Goal: Transaction & Acquisition: Purchase product/service

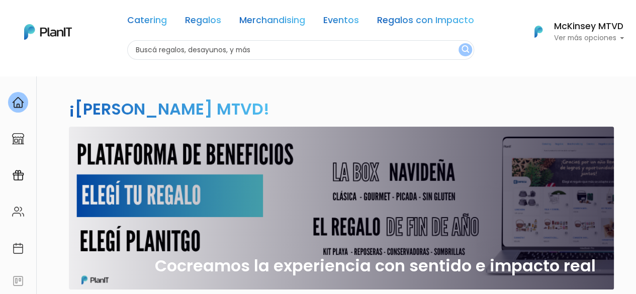
click at [576, 35] on p "Ver más opciones" at bounding box center [589, 38] width 70 height 7
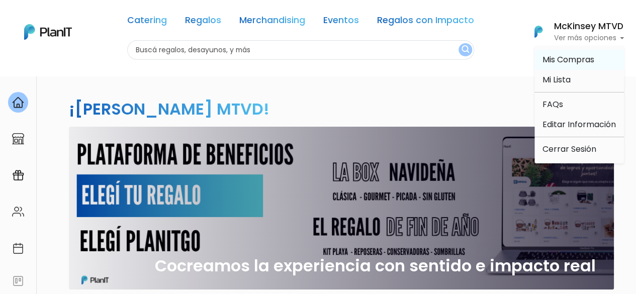
click at [563, 59] on span "Mis Compras" at bounding box center [569, 60] width 52 height 12
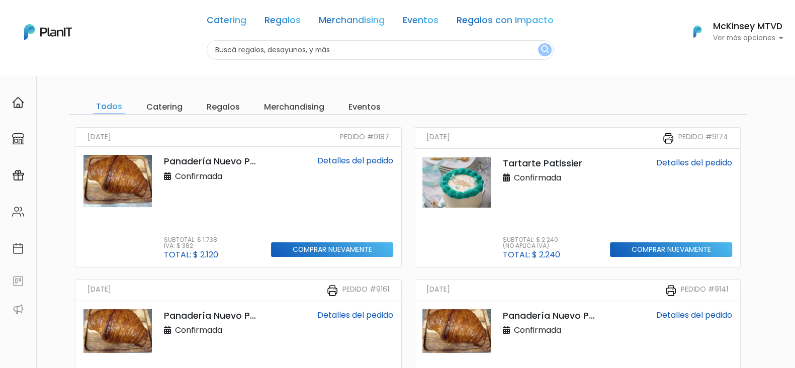
scroll to position [39, 0]
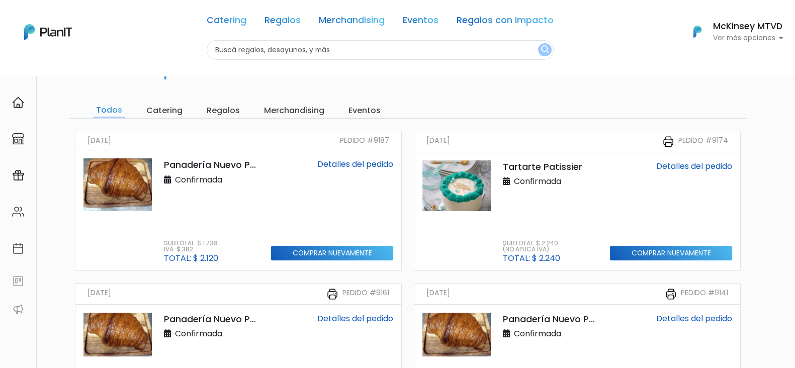
click at [636, 28] on h6 "McKinsey MTVD" at bounding box center [748, 26] width 70 height 9
click at [389, 53] on input "text" at bounding box center [380, 50] width 347 height 20
type input "croissants"
click at [538, 43] on button "submit" at bounding box center [545, 49] width 14 height 13
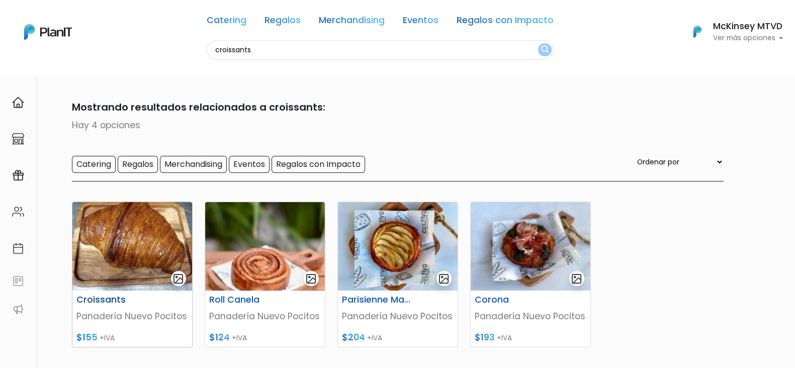
click at [116, 241] on img at bounding box center [132, 246] width 120 height 89
click at [729, 31] on h6 "McKinsey MTVD" at bounding box center [748, 26] width 70 height 9
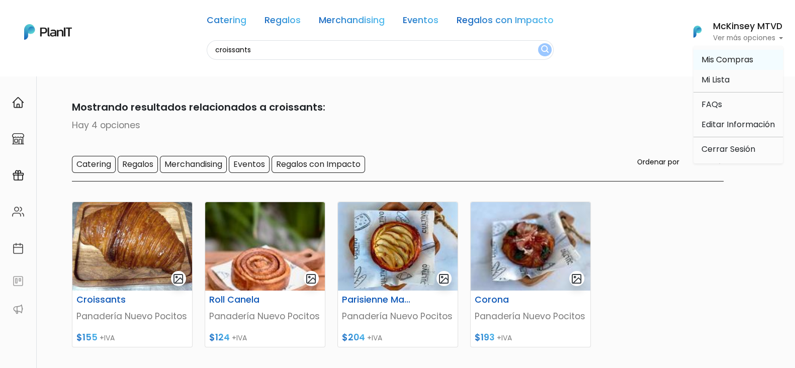
click at [718, 52] on link "Mis Compras" at bounding box center [739, 60] width 90 height 20
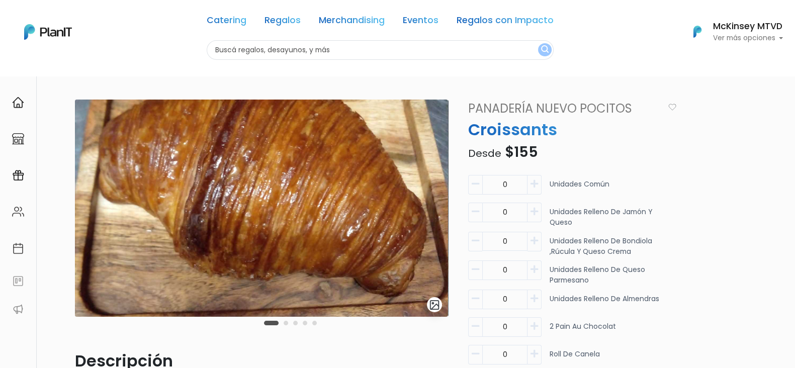
scroll to position [45, 0]
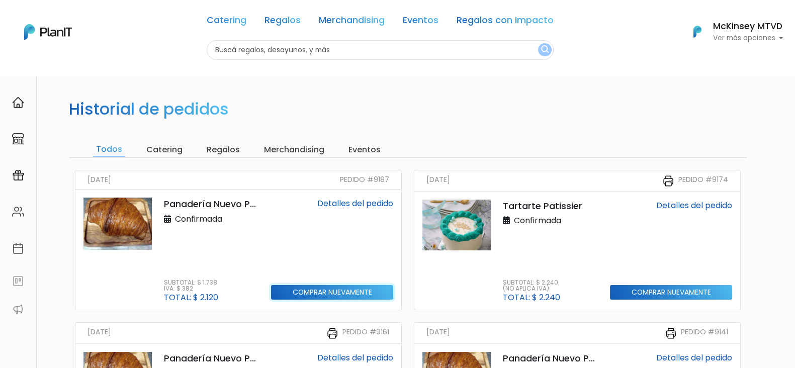
click at [346, 288] on input "Comprar nuevamente" at bounding box center [332, 292] width 122 height 15
click at [469, 52] on input "text" at bounding box center [380, 50] width 347 height 20
click at [345, 206] on link "Detalles del pedido" at bounding box center [355, 204] width 76 height 12
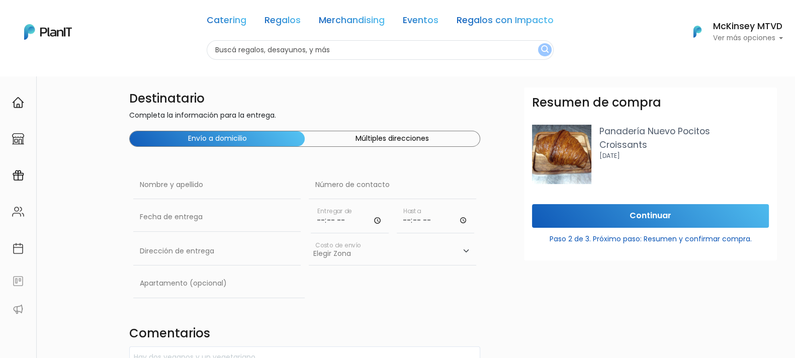
click at [606, 156] on p "[DATE]" at bounding box center [683, 155] width 169 height 9
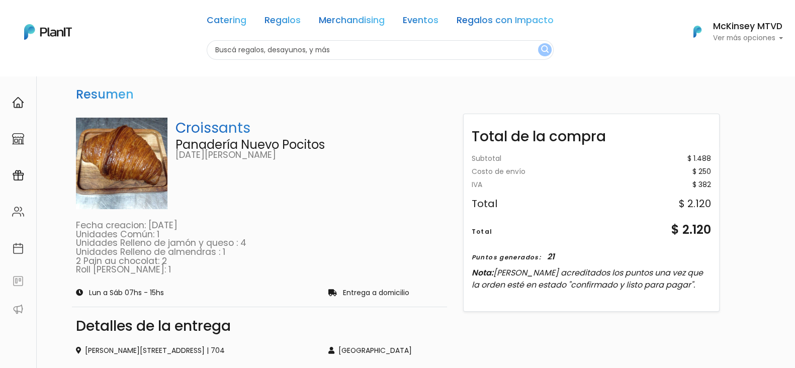
click at [219, 124] on p "Croissants" at bounding box center [310, 128] width 268 height 21
click at [205, 151] on p "26 de Marzo 3415" at bounding box center [310, 155] width 268 height 9
click at [103, 92] on h3 "Resumen" at bounding box center [105, 94] width 66 height 23
click at [296, 52] on input "text" at bounding box center [380, 50] width 347 height 20
type input "croissants"
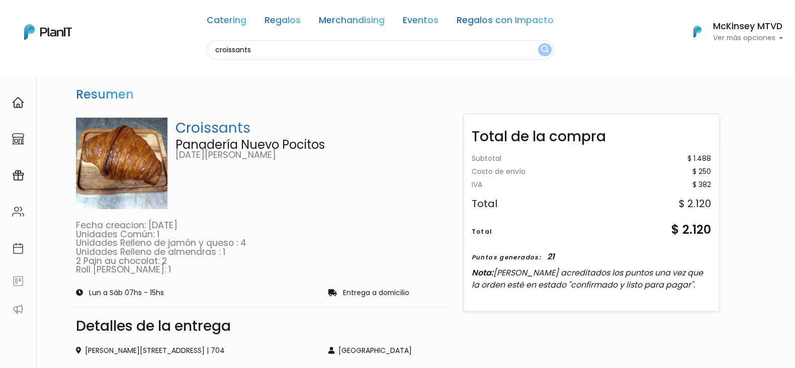
click at [538, 43] on button "submit" at bounding box center [545, 49] width 14 height 13
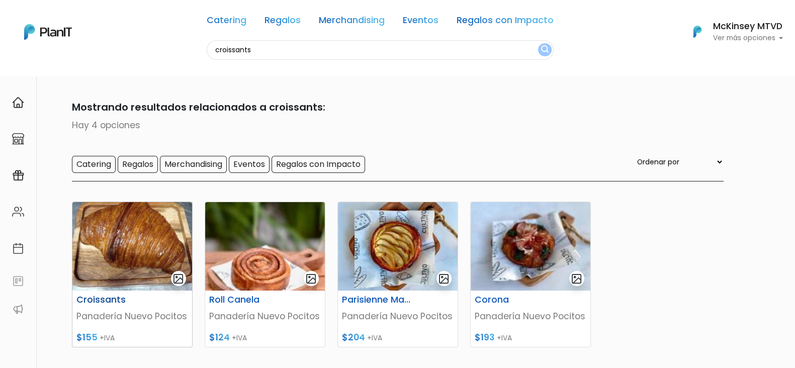
click at [160, 243] on img at bounding box center [132, 246] width 120 height 89
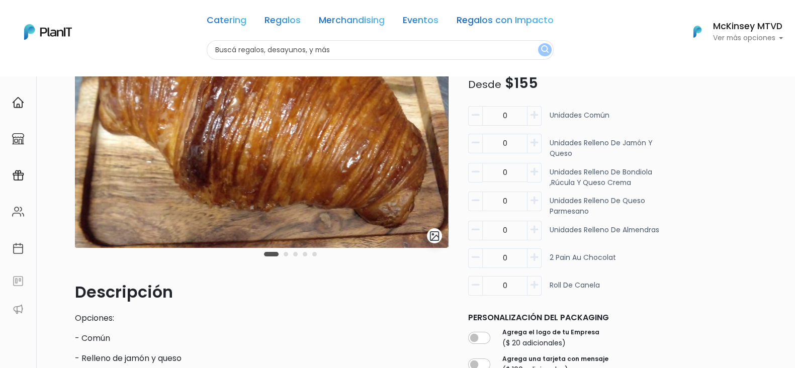
scroll to position [66, 0]
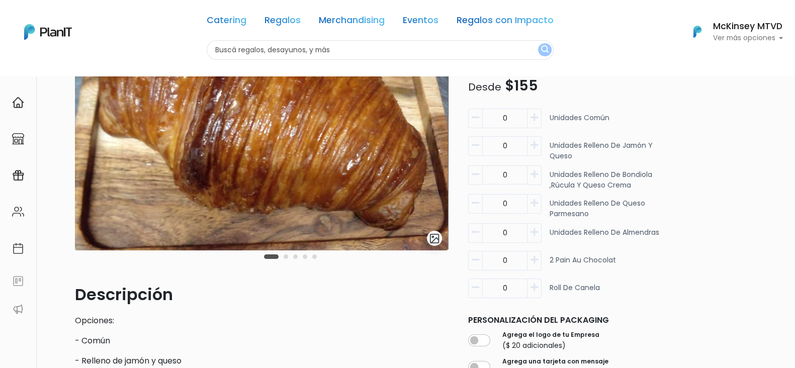
click at [541, 117] on button "button" at bounding box center [535, 119] width 14 height 20
type input "2"
click at [537, 145] on icon "button" at bounding box center [535, 145] width 8 height 9
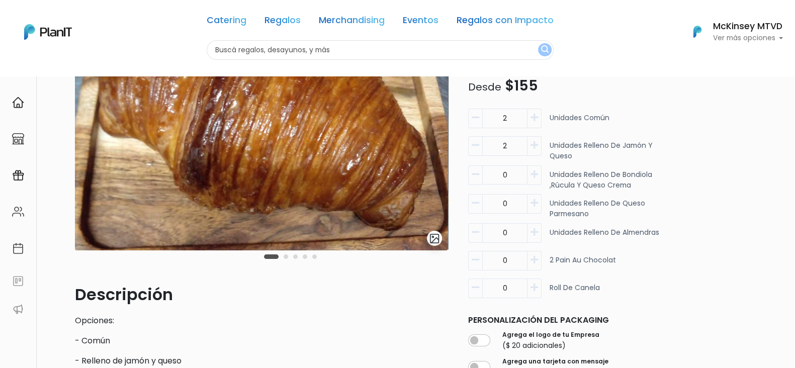
click at [537, 145] on icon "button" at bounding box center [535, 145] width 8 height 9
type input "3"
click at [538, 230] on icon "button" at bounding box center [535, 232] width 8 height 9
type input "1"
click at [538, 259] on icon "button" at bounding box center [535, 259] width 8 height 9
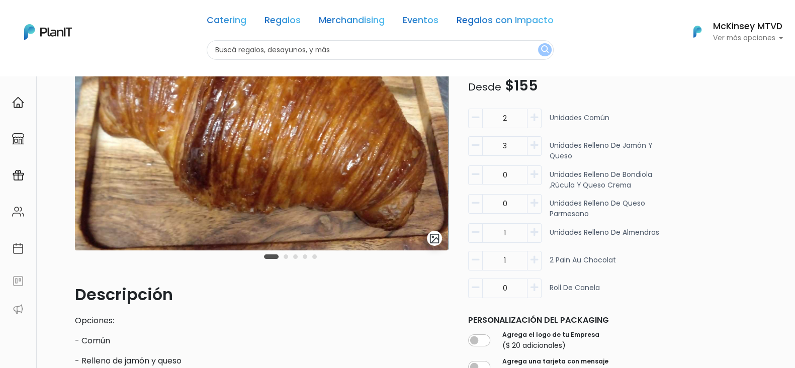
click at [538, 259] on icon "button" at bounding box center [535, 259] width 8 height 9
type input "2"
click at [538, 291] on button "button" at bounding box center [535, 289] width 14 height 20
type input "1"
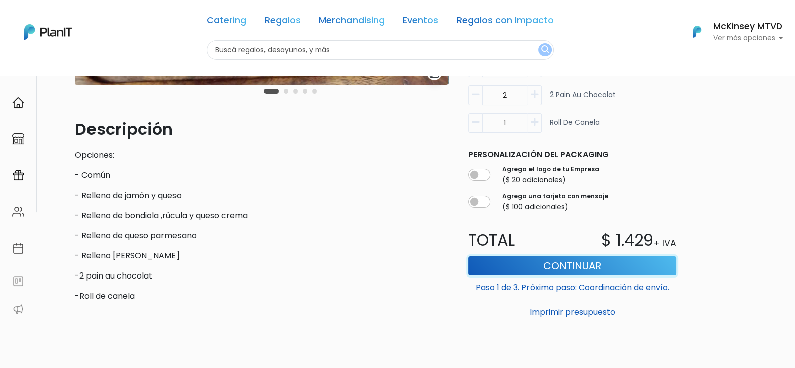
click at [599, 259] on button "Continuar" at bounding box center [572, 265] width 208 height 19
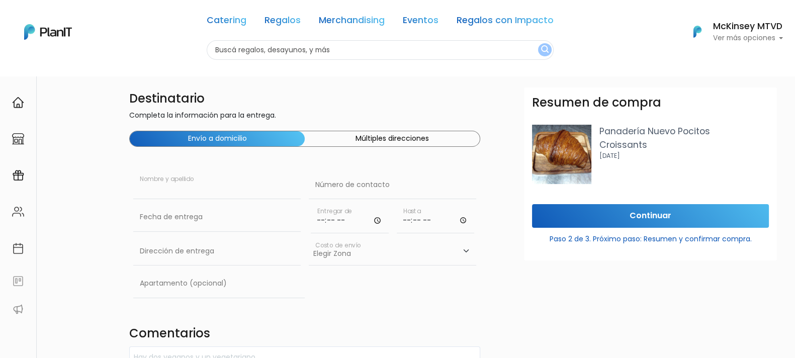
click at [222, 185] on input "text" at bounding box center [216, 185] width 167 height 28
type input "[GEOGRAPHIC_DATA]"
type input "099137184"
click at [206, 200] on div "[PERSON_NAME] Nombre y apellido" at bounding box center [216, 187] width 167 height 32
click at [196, 215] on input "text" at bounding box center [216, 217] width 167 height 28
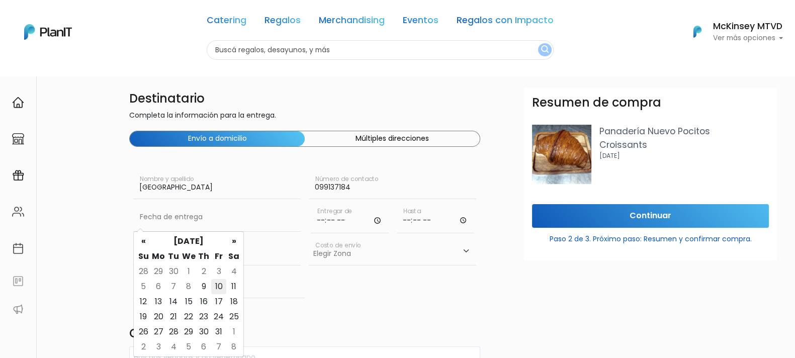
click at [216, 284] on td "10" at bounding box center [218, 286] width 15 height 15
type input "[DATE]"
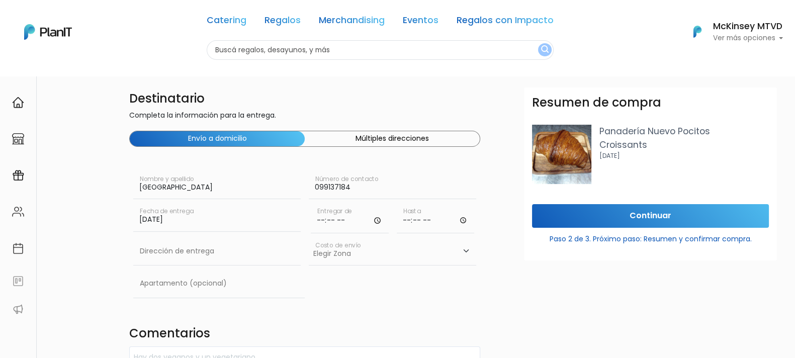
click at [324, 222] on input "time" at bounding box center [350, 218] width 78 height 30
type input "09:10"
type input "09:20"
click at [202, 256] on input "text" at bounding box center [216, 251] width 167 height 28
type input "[PERSON_NAME][STREET_ADDRESS]"
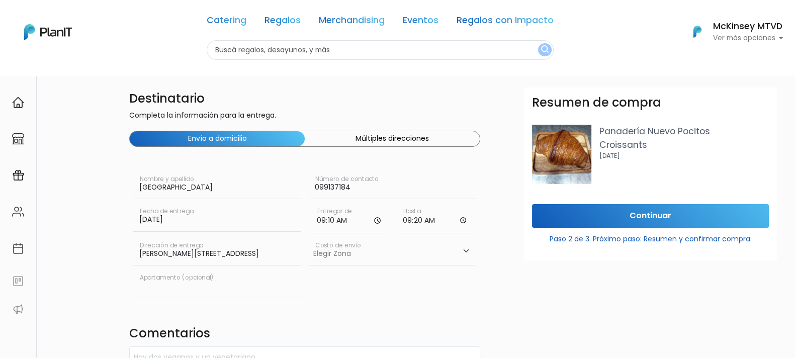
click at [231, 285] on input "text" at bounding box center [219, 284] width 172 height 28
type input "704"
click at [363, 258] on select "Elegir [GEOGRAPHIC_DATA]- $600 Oficina- $0 [GEOGRAPHIC_DATA]- $250" at bounding box center [392, 251] width 167 height 28
select select "10"
click at [309, 237] on select "Elegir [GEOGRAPHIC_DATA]- $600 Oficina- $0 [GEOGRAPHIC_DATA]- $250" at bounding box center [392, 251] width 167 height 28
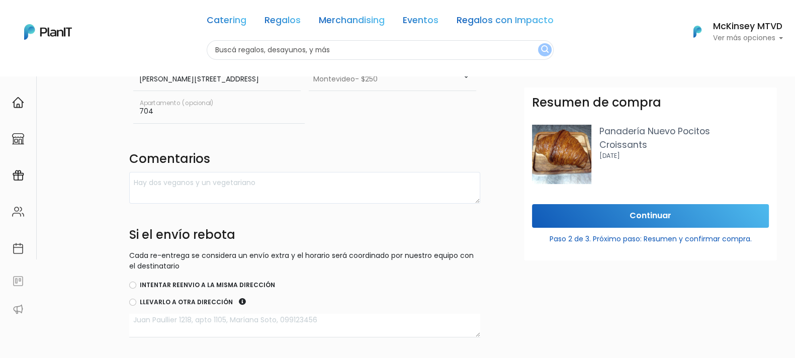
scroll to position [182, 0]
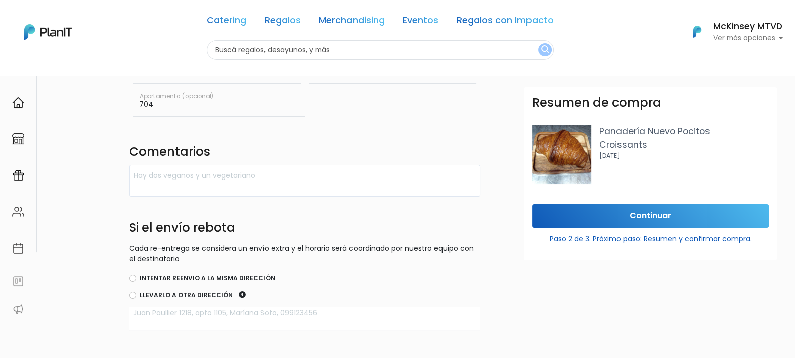
click at [186, 278] on label "Intentar reenvio a la misma dirección" at bounding box center [207, 278] width 135 height 9
click at [136, 278] on input "Intentar reenvio a la misma dirección" at bounding box center [132, 278] width 7 height 7
radio input "true"
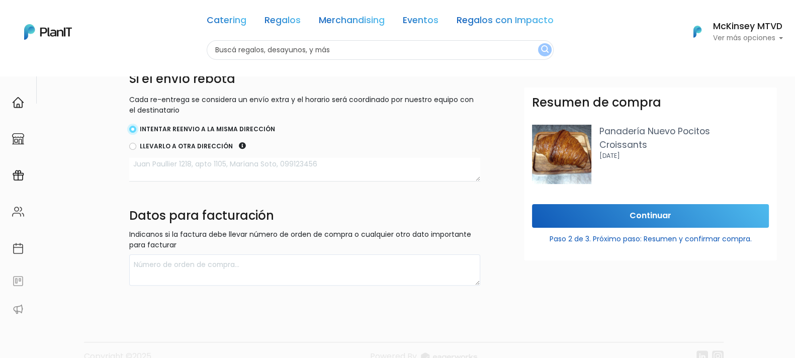
scroll to position [339, 0]
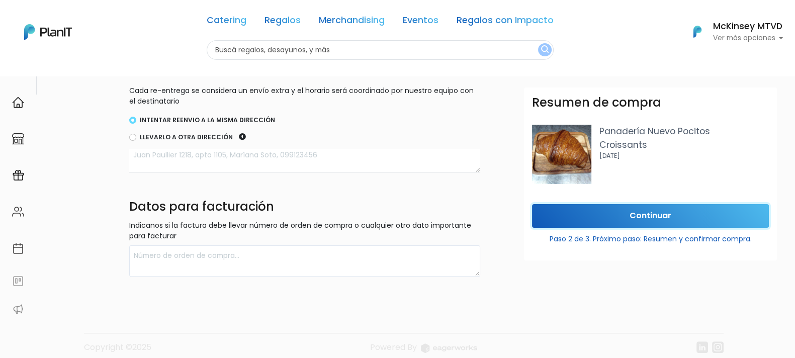
click at [644, 218] on input "Continuar" at bounding box center [650, 216] width 237 height 24
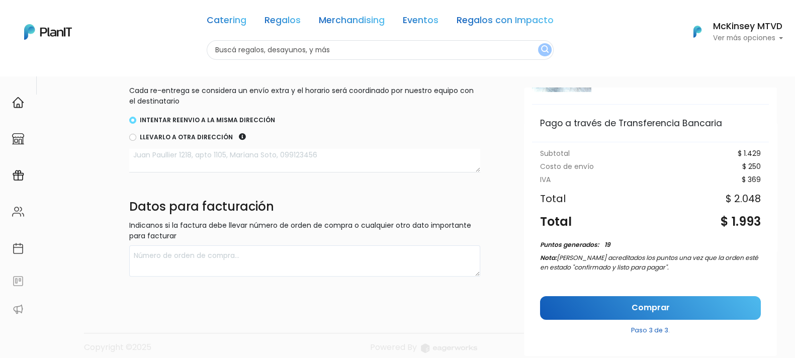
scroll to position [100, 0]
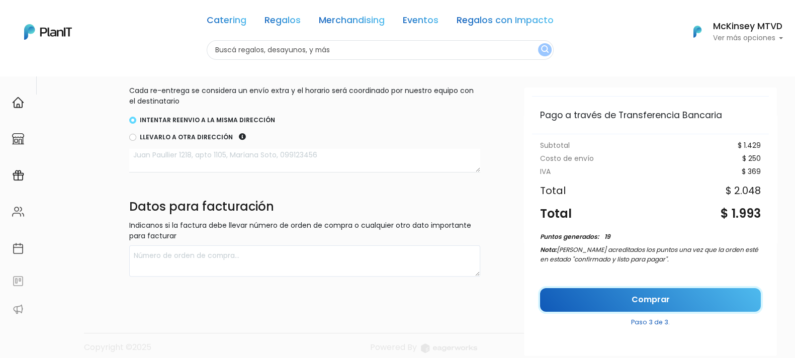
click at [660, 295] on link "Comprar" at bounding box center [650, 300] width 221 height 24
